Goal: Task Accomplishment & Management: Complete application form

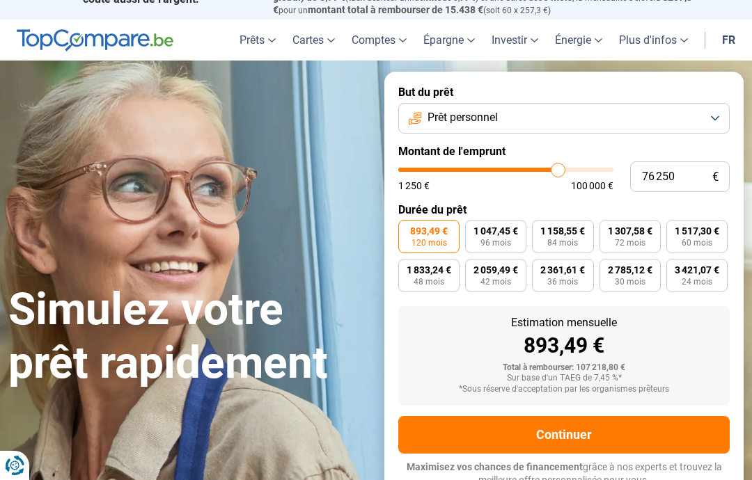
scroll to position [26, 0]
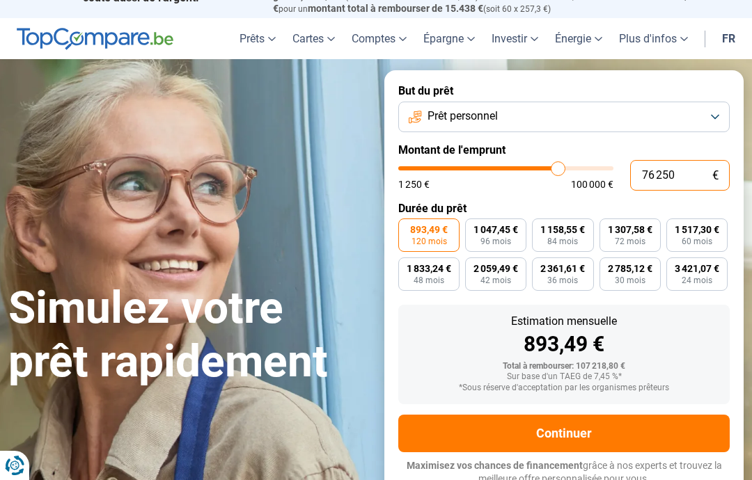
click at [674, 172] on input "76 250" at bounding box center [680, 175] width 100 height 31
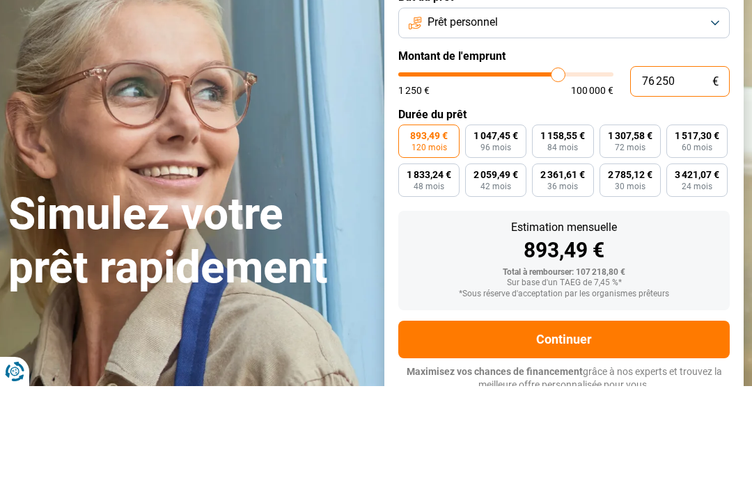
type input "7 625"
type input "7750"
type input "762"
type input "1250"
type input "76"
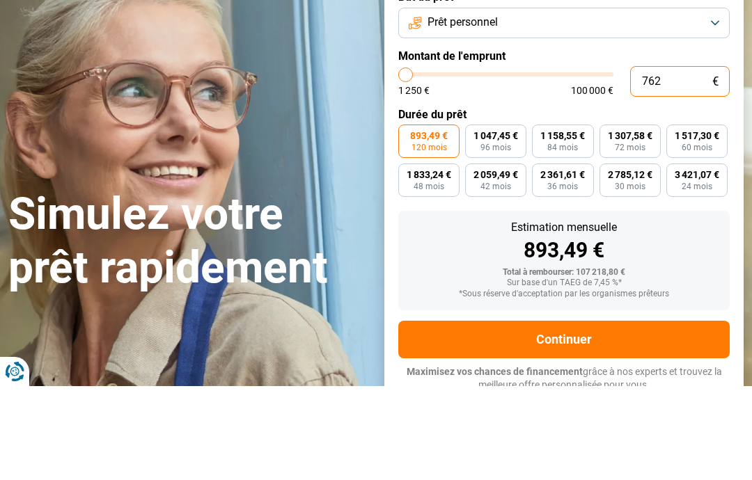
type input "1250"
type input "7"
type input "1250"
type input "0"
type input "1250"
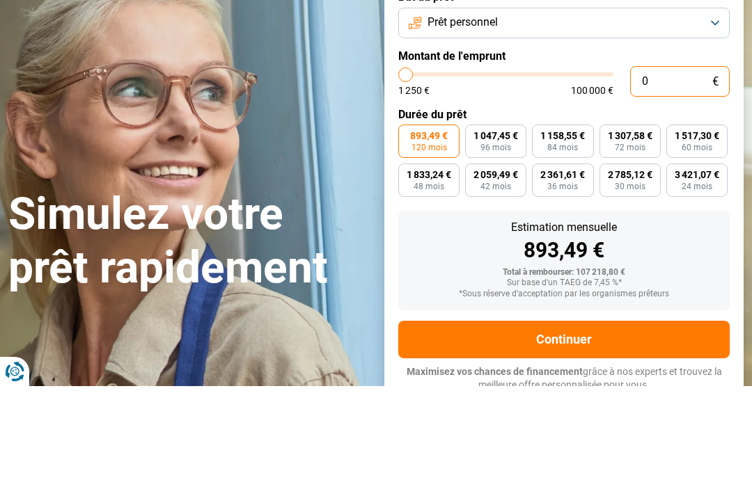
type input "8"
type input "1250"
type input "80"
type input "1250"
type input "800"
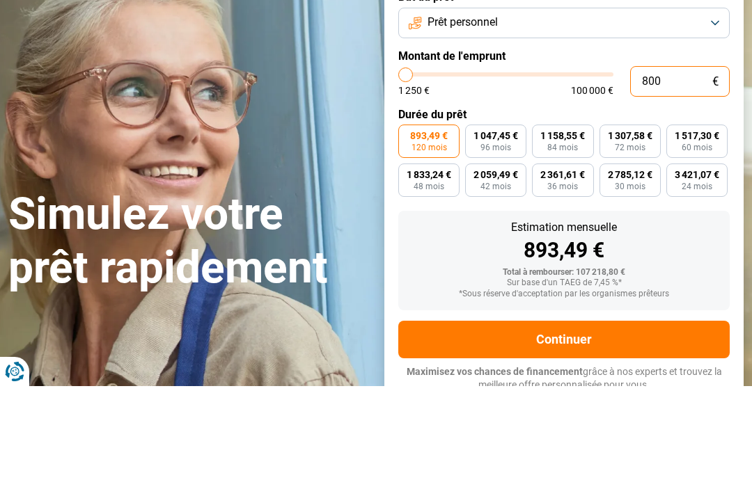
type input "1250"
type input "8 000"
type input "8000"
type input "80 000"
type input "80000"
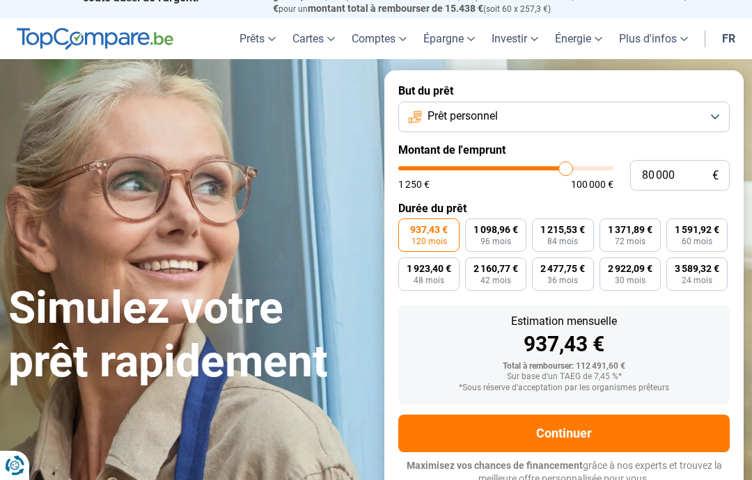
click at [426, 113] on button "Prêt personnel" at bounding box center [563, 117] width 331 height 31
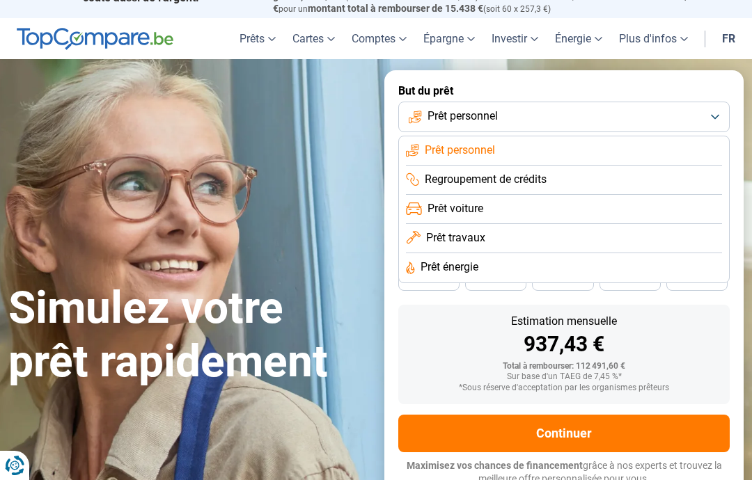
click at [425, 173] on span "Regroupement de crédits" at bounding box center [485, 179] width 122 height 15
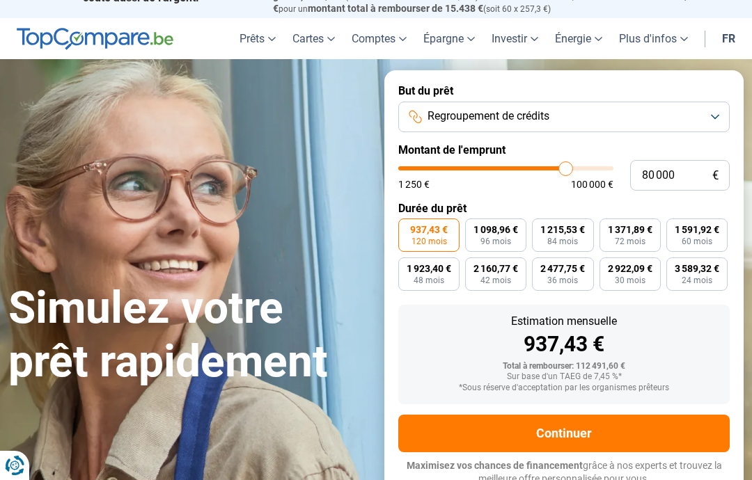
click at [439, 422] on button "Continuer" at bounding box center [563, 434] width 331 height 38
click at [655, 171] on input "80 000" at bounding box center [680, 175] width 100 height 31
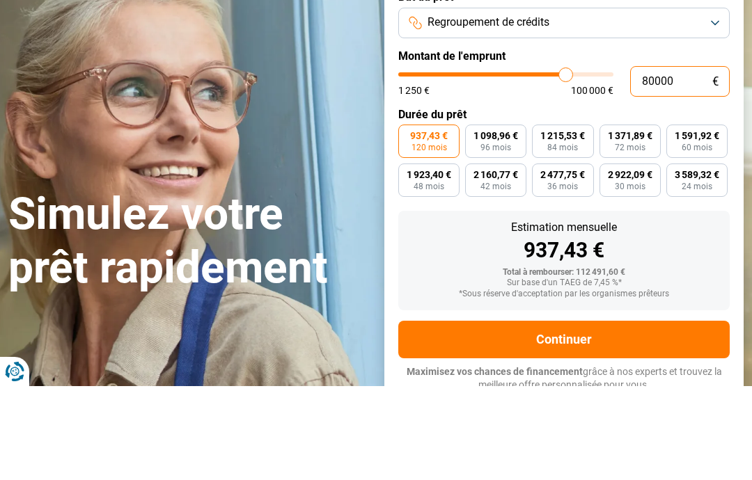
type input "8 000"
type input "8000"
type input "80 004"
type input "80000"
type input "8 000"
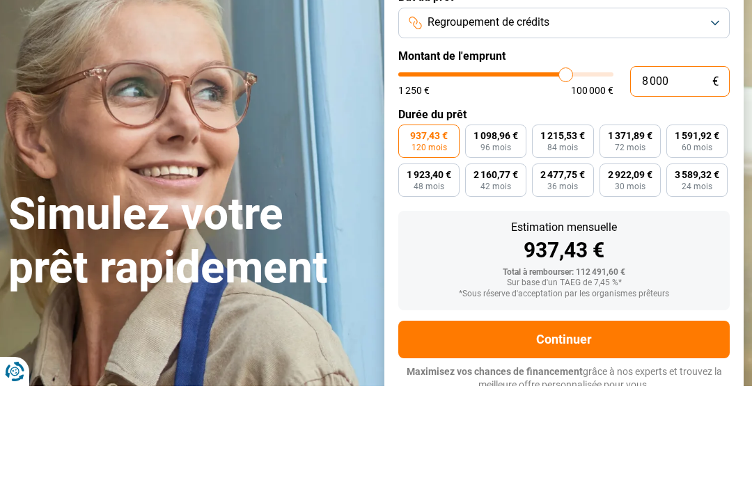
type input "8000"
type input "800"
type input "1250"
type input "80"
type input "1250"
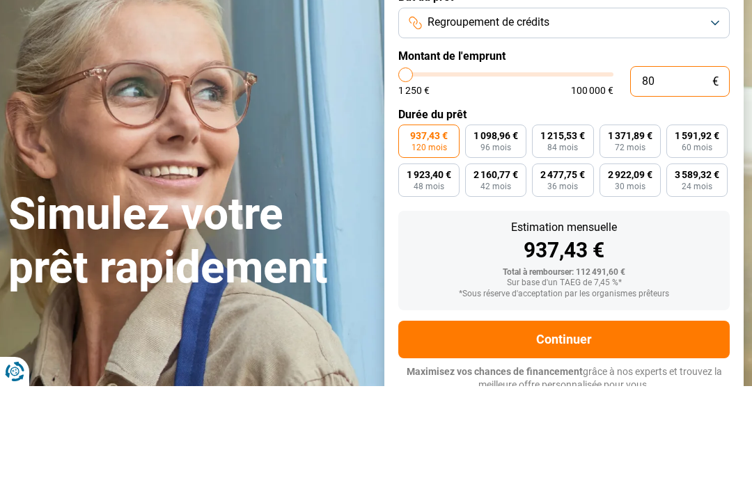
type input "8"
type input "1250"
type input "84"
type input "1250"
type input "840"
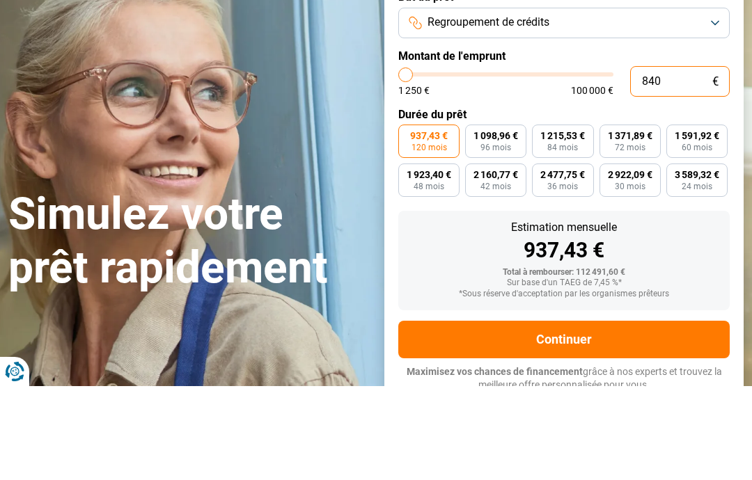
type input "1250"
type input "8 400"
type input "8500"
type input "84 000"
type input "84000"
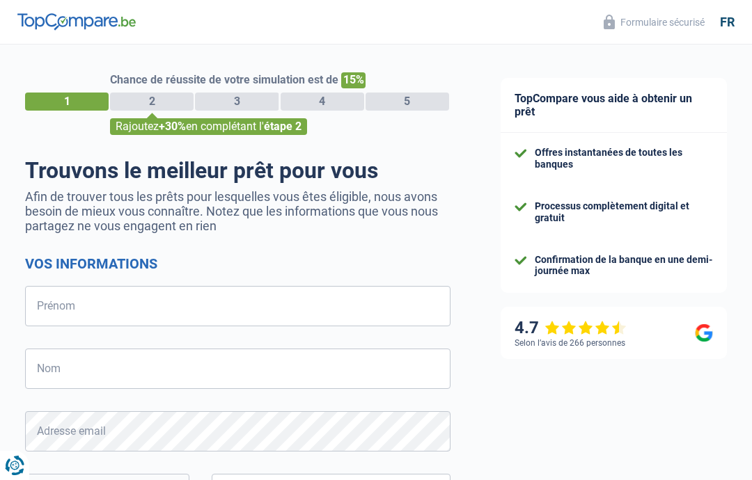
select select "32"
